Goal: Check status

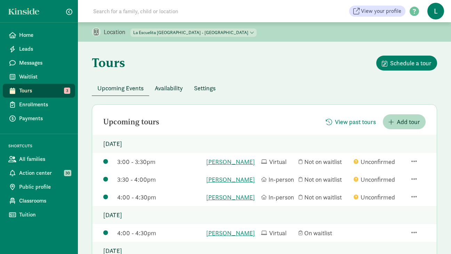
click at [125, 15] on input at bounding box center [186, 11] width 195 height 14
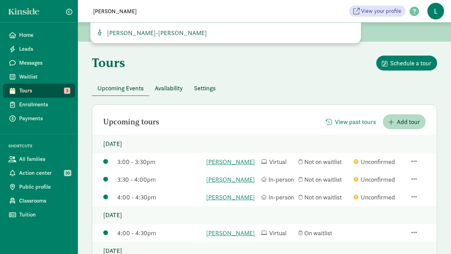
type input "[PERSON_NAME]"
click at [121, 35] on span "[PERSON_NAME]-[PERSON_NAME]" at bounding box center [155, 33] width 103 height 8
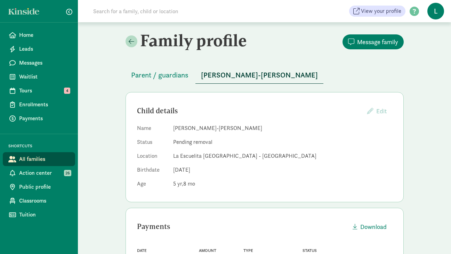
click at [158, 15] on input at bounding box center [186, 11] width 195 height 14
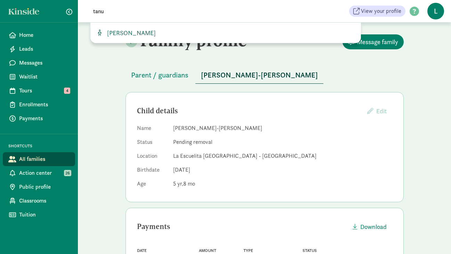
type input "tanu"
click at [145, 31] on span "Tanu Robertson" at bounding box center [129, 33] width 51 height 8
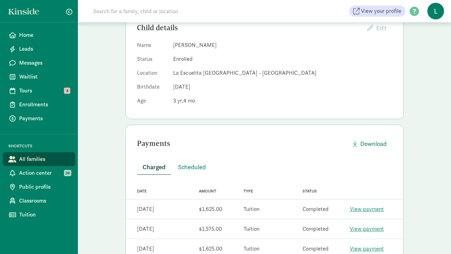
scroll to position [86, 0]
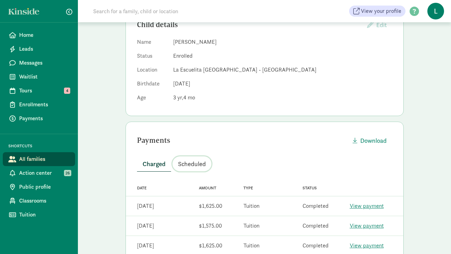
click at [189, 166] on span "Scheduled" at bounding box center [192, 163] width 28 height 9
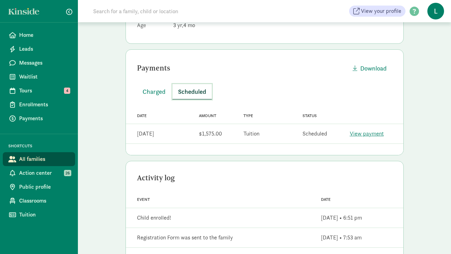
scroll to position [158, 0]
click at [158, 93] on span "Charged" at bounding box center [154, 92] width 23 height 9
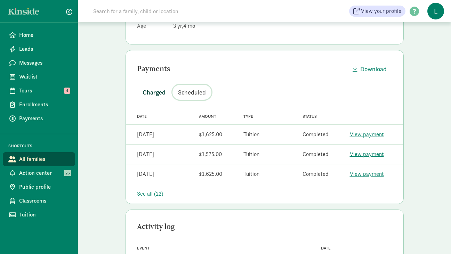
click at [190, 91] on span "Scheduled" at bounding box center [192, 92] width 28 height 9
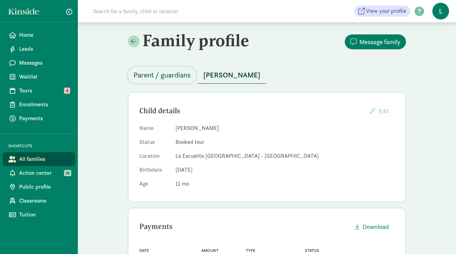
click at [174, 75] on span "Parent / guardians" at bounding box center [162, 75] width 57 height 11
